Goal: Task Accomplishment & Management: Use online tool/utility

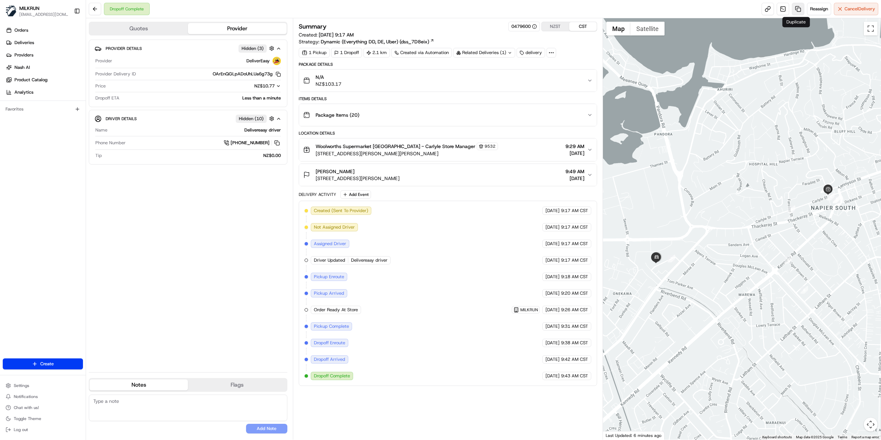
click at [797, 10] on link at bounding box center [798, 9] width 12 height 12
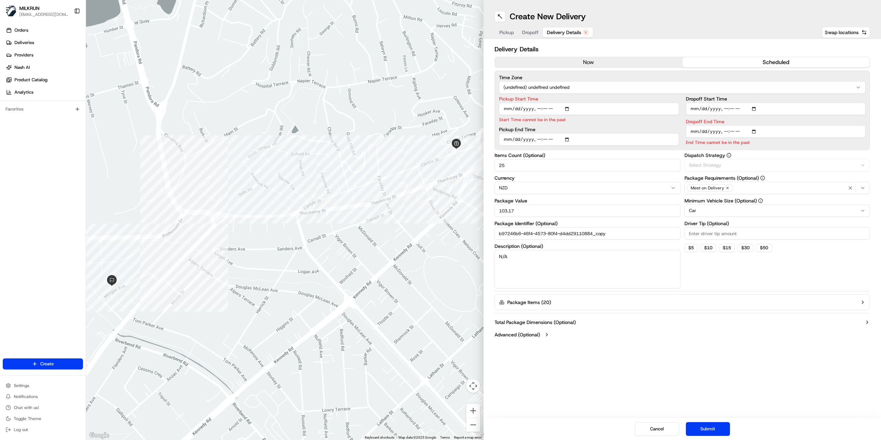
click at [559, 29] on span "Delivery Details" at bounding box center [564, 32] width 34 height 7
click at [574, 61] on button "now" at bounding box center [589, 62] width 188 height 10
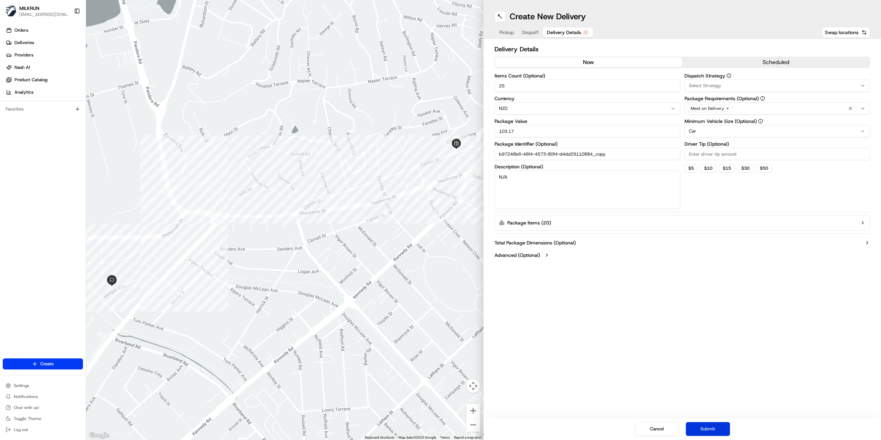
click at [717, 430] on button "Submit" at bounding box center [708, 429] width 44 height 14
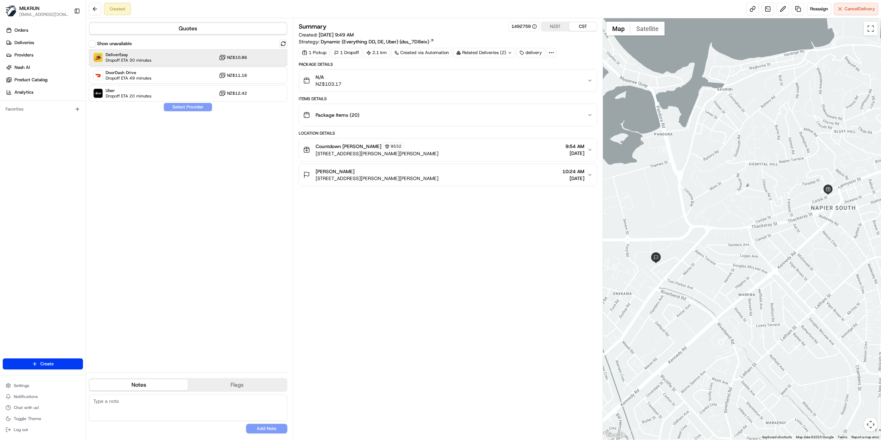
click at [158, 63] on div "DeliverEasy Dropoff ETA 30 minutes NZ$10.86" at bounding box center [188, 57] width 199 height 17
click at [167, 94] on div "Uber Dropoff ETA 20 minutes NZ$12.42" at bounding box center [188, 93] width 199 height 17
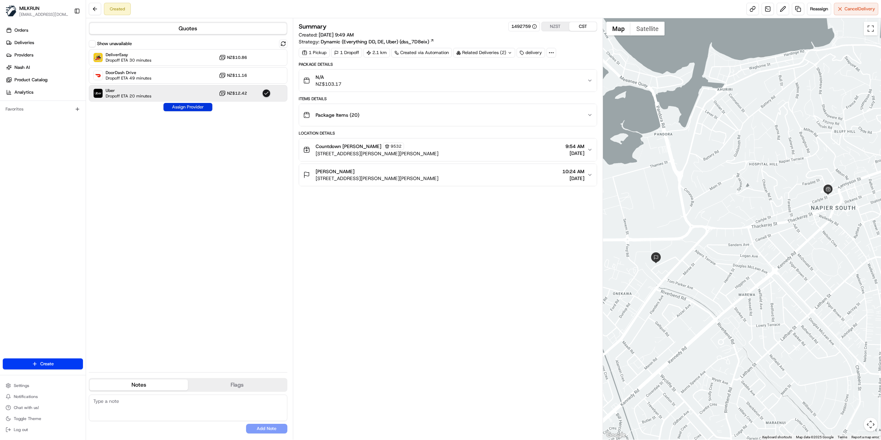
click at [181, 106] on button "Assign Provider" at bounding box center [188, 107] width 49 height 8
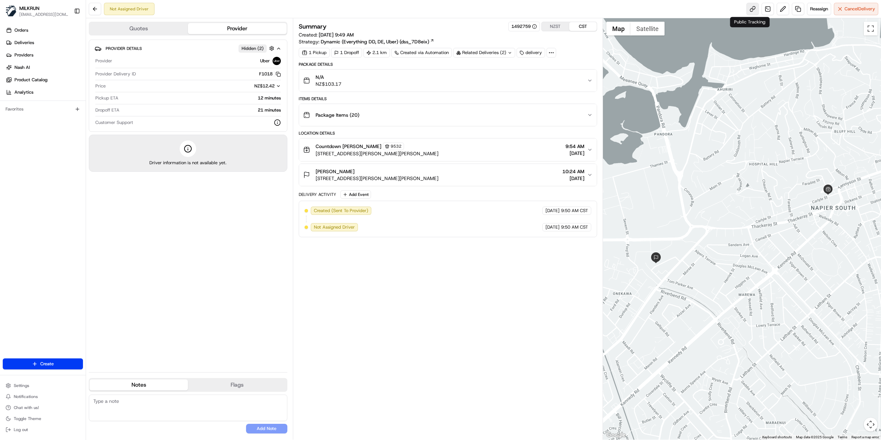
click at [747, 11] on link at bounding box center [753, 9] width 12 height 12
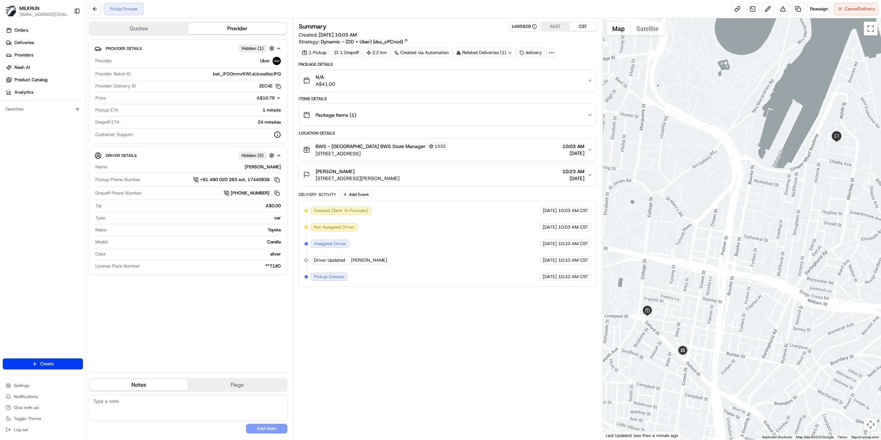
click at [369, 324] on div "Summary 1495929 AEST CST Created: [DATE] 10:03 AM Strategy: Dynamic - (DD + Ube…" at bounding box center [448, 229] width 298 height 415
click at [812, 6] on span "Reassign" at bounding box center [819, 9] width 18 height 6
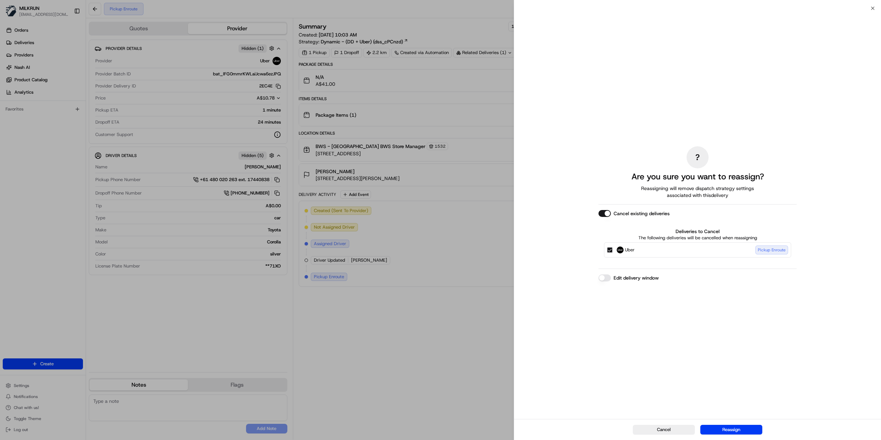
click at [608, 210] on button "Cancel existing deliveries" at bounding box center [605, 213] width 12 height 7
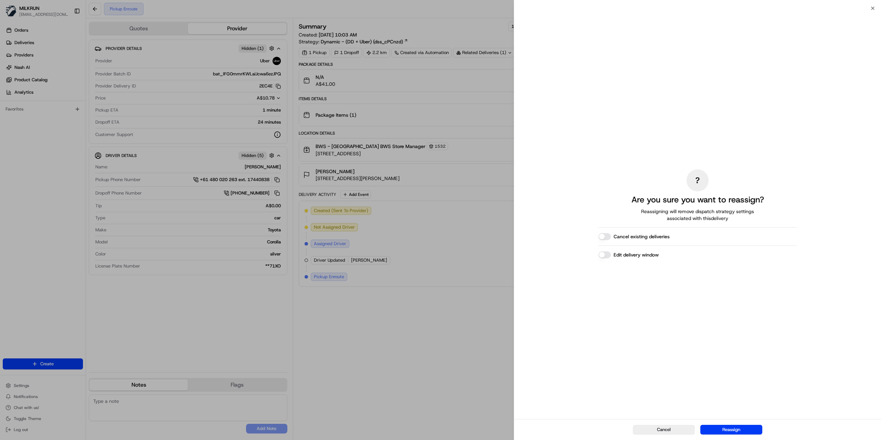
click at [726, 437] on div "Cancel Reassign" at bounding box center [697, 429] width 367 height 21
click at [724, 431] on button "Reassign" at bounding box center [732, 430] width 62 height 10
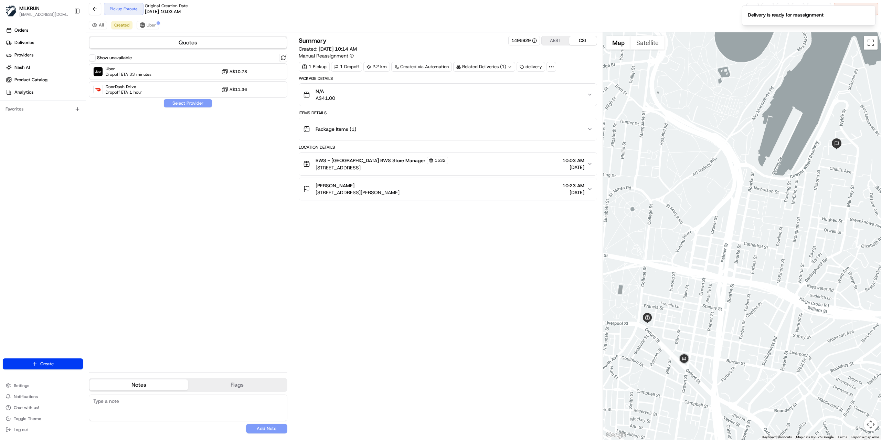
click at [141, 126] on div "Show unavailable Uber Dropoff ETA 33 minutes A$10.78 DoorDash Drive Dropoff ETA…" at bounding box center [188, 210] width 199 height 313
click at [141, 87] on span "DoorDash Drive" at bounding box center [124, 87] width 36 height 6
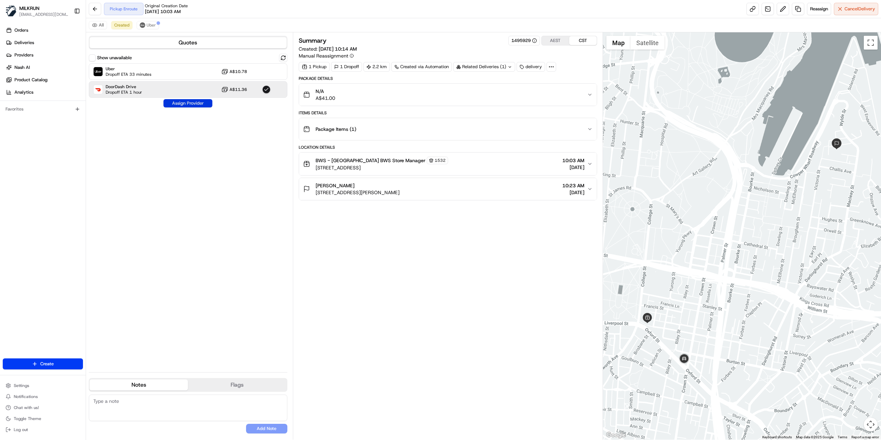
click at [181, 103] on button "Assign Provider" at bounding box center [188, 103] width 49 height 8
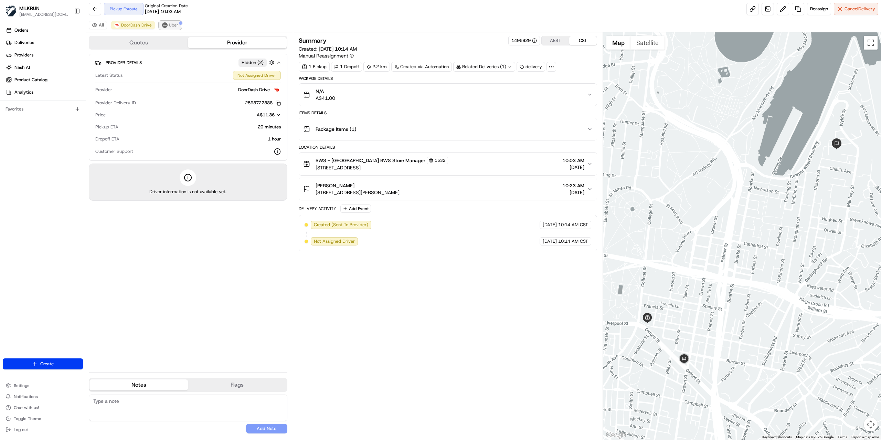
click at [166, 28] on button "Uber" at bounding box center [170, 25] width 22 height 8
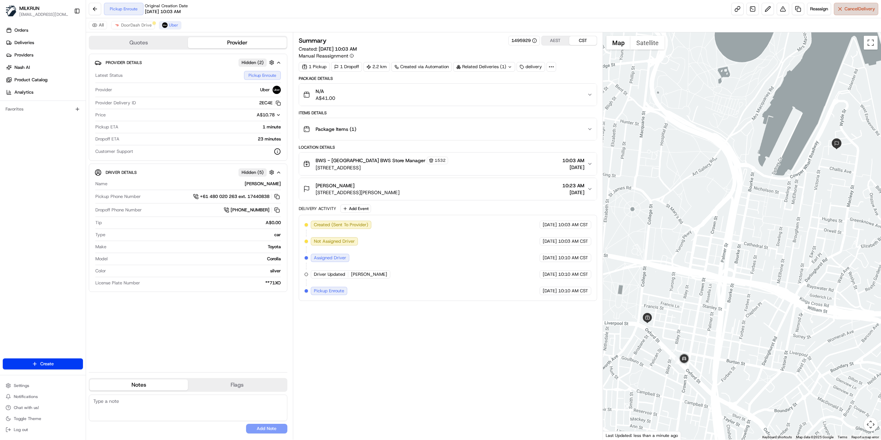
click at [859, 8] on span "Cancel Delivery" at bounding box center [860, 9] width 31 height 6
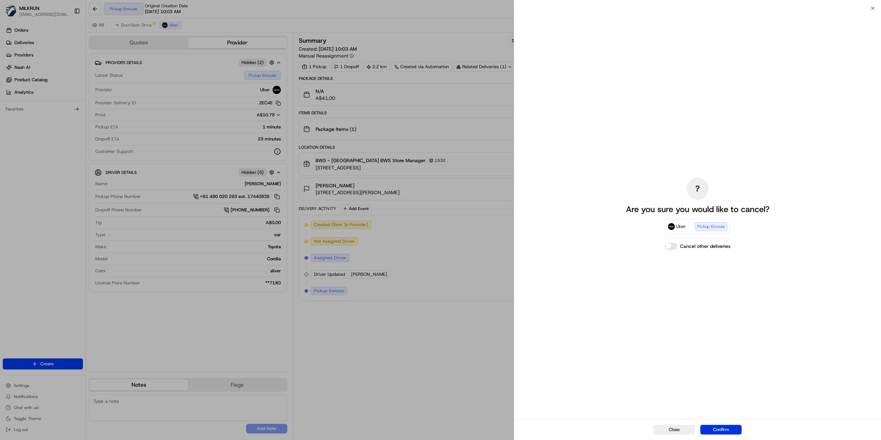
click at [728, 431] on button "Confirm" at bounding box center [721, 430] width 41 height 10
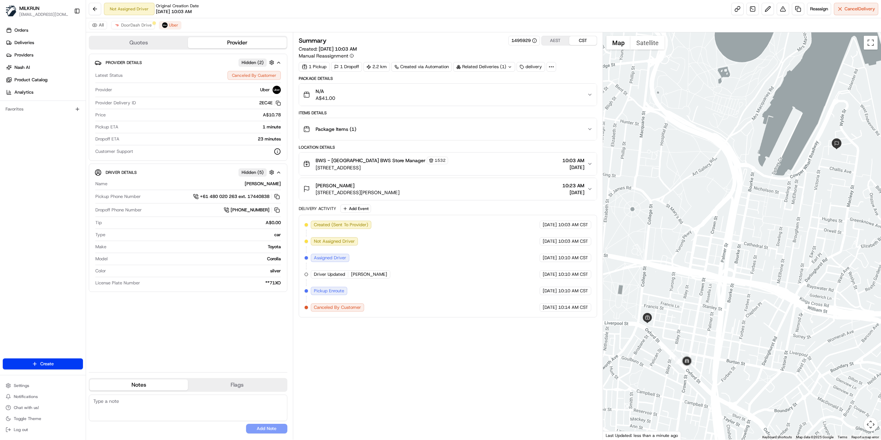
click at [513, 364] on div "Summary 1495929 AEST CST Created: [DATE] 10:03 AM Manual Reassignment 1 Pickup …" at bounding box center [448, 236] width 298 height 400
click at [130, 25] on span "DoorDash Drive" at bounding box center [136, 25] width 31 height 6
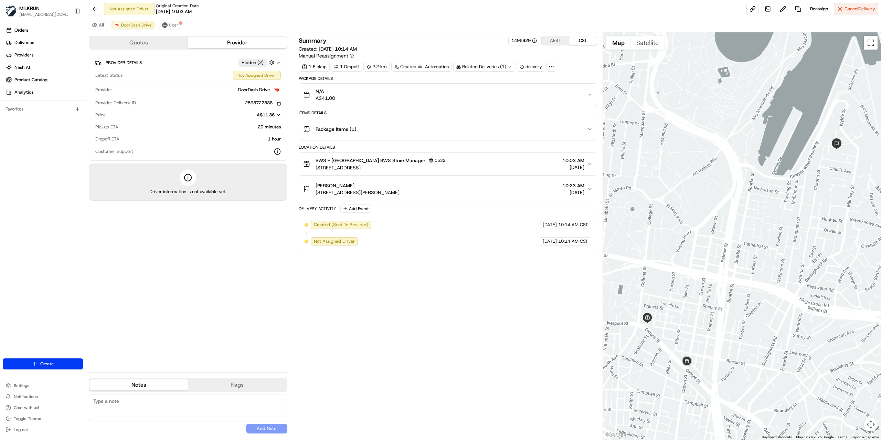
click at [463, 296] on div "Summary 1495929 AEST CST Created: [DATE] 10:14 AM Manual Reassignment 1 Pickup …" at bounding box center [448, 236] width 298 height 400
click at [474, 305] on div "Summary 1495929 AEST CST Created: [DATE] 10:14 AM Manual Reassignment 1 Pickup …" at bounding box center [448, 236] width 298 height 400
click at [358, 293] on div "Summary 1495929 AEST CST Created: [DATE] 10:14 AM Manual Reassignment 1 Pickup …" at bounding box center [448, 236] width 298 height 400
click at [194, 245] on div "Provider Details Hidden ( 2 ) Latest Status Not Assigned Driver Provider DoorDa…" at bounding box center [188, 210] width 199 height 313
click at [390, 295] on div "Summary 1495929 AEST CST Created: [DATE] 10:14 AM Manual Reassignment 1 Pickup …" at bounding box center [448, 236] width 298 height 400
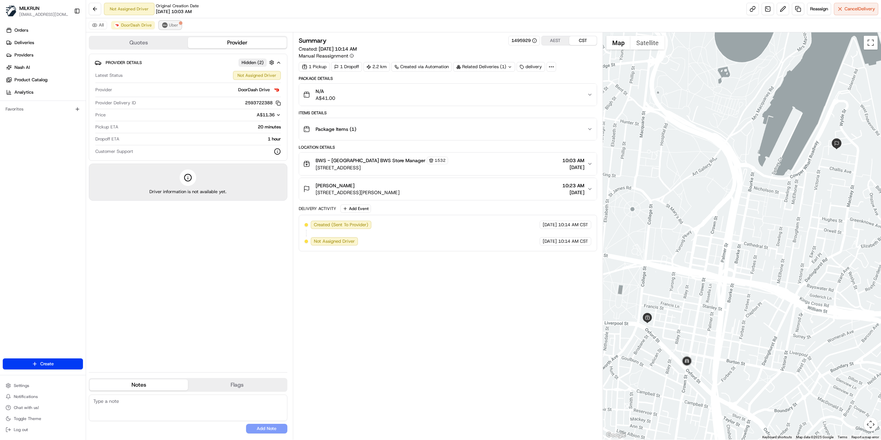
click at [172, 28] on span "Uber" at bounding box center [173, 25] width 9 height 6
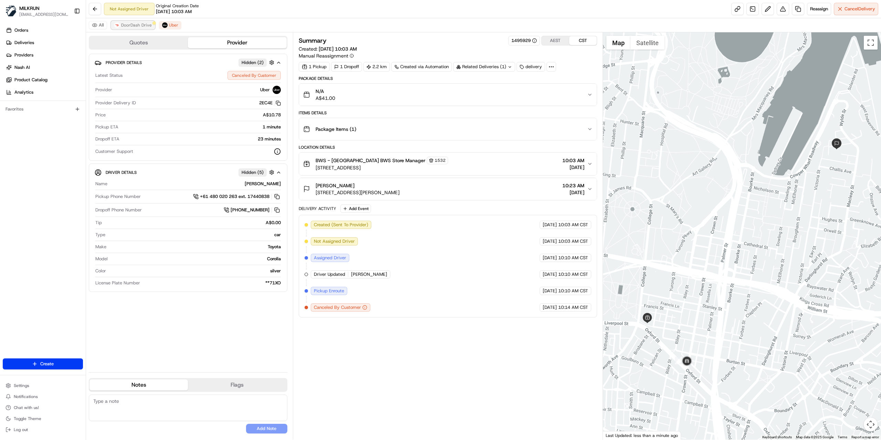
click at [136, 28] on span "DoorDash Drive" at bounding box center [136, 25] width 31 height 6
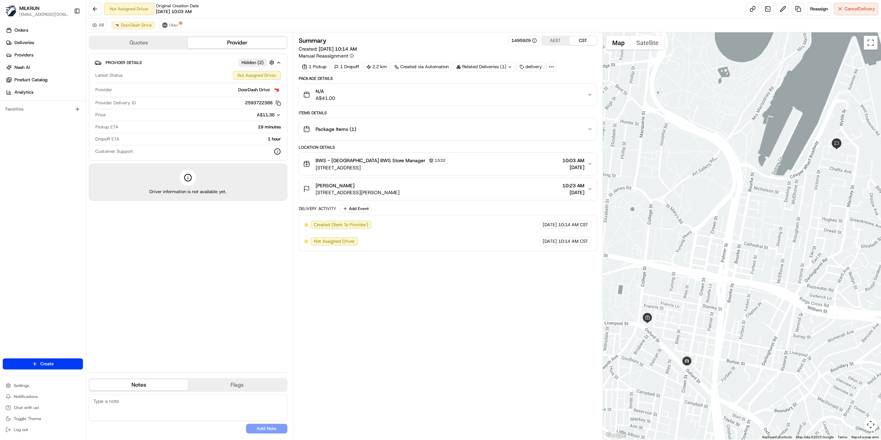
click at [421, 337] on div "Summary 1495929 AEST CST Created: [DATE] 10:14 AM Manual Reassignment 1 Pickup …" at bounding box center [448, 236] width 298 height 400
click at [349, 273] on div "Summary 1495929 AEST CST Created: [DATE] 10:14 AM Manual Reassignment 1 Pickup …" at bounding box center [448, 236] width 298 height 400
click at [177, 292] on div "Provider Details Hidden ( 2 ) Latest Status Not Assigned Driver Provider DoorDa…" at bounding box center [188, 210] width 199 height 313
